Goal: Information Seeking & Learning: Understand process/instructions

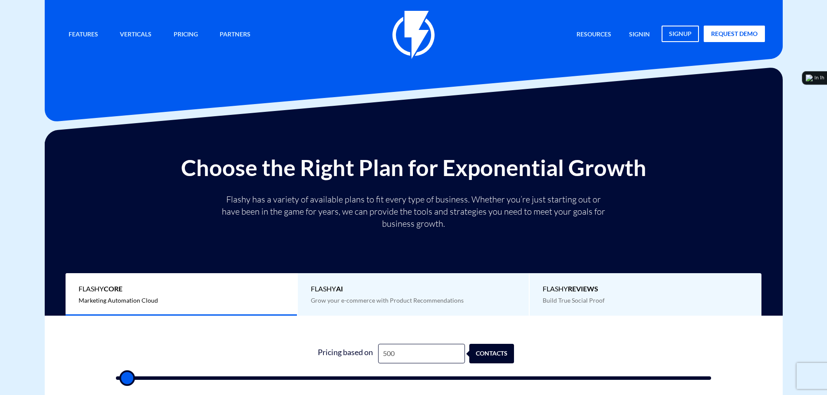
type input "5"
type input "500"
type input "50"
type input "500"
type input "5,000"
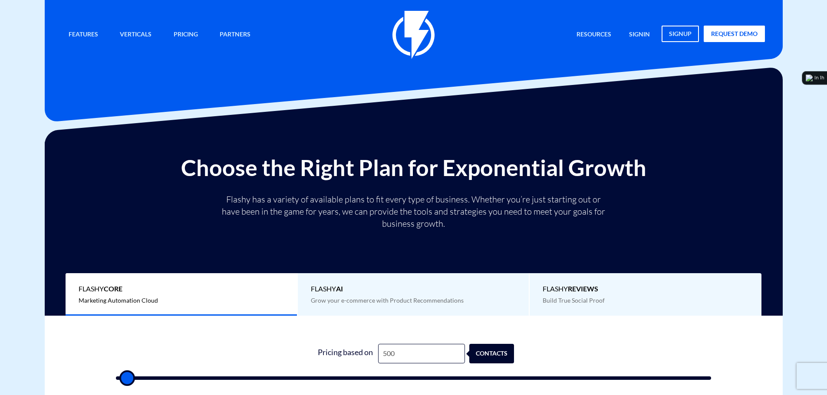
type input "5000"
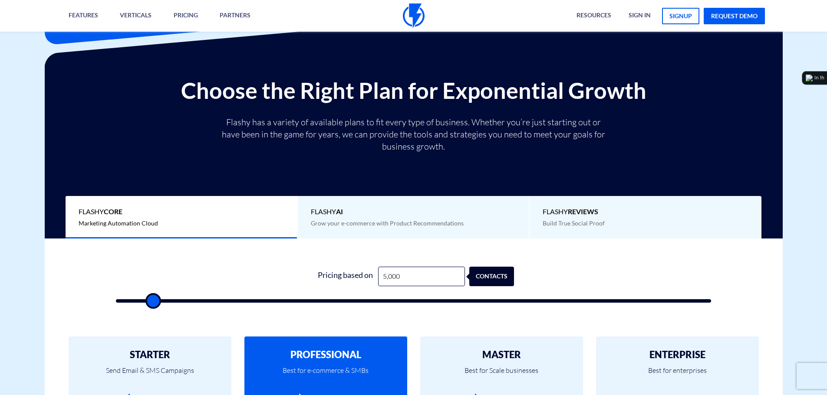
scroll to position [260, 0]
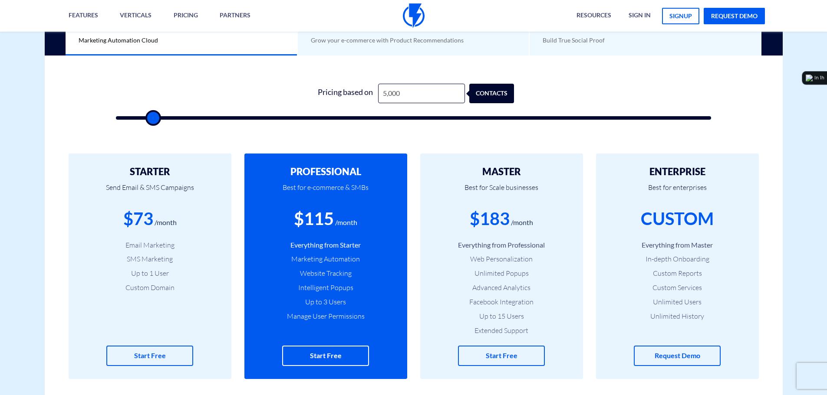
type input "5,000"
